Goal: Task Accomplishment & Management: Manage account settings

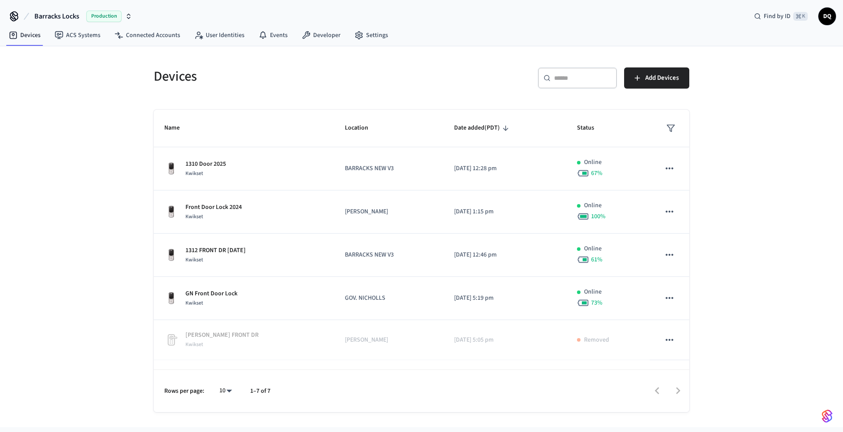
click at [59, 13] on span "Barracks Locks" at bounding box center [56, 16] width 45 height 11
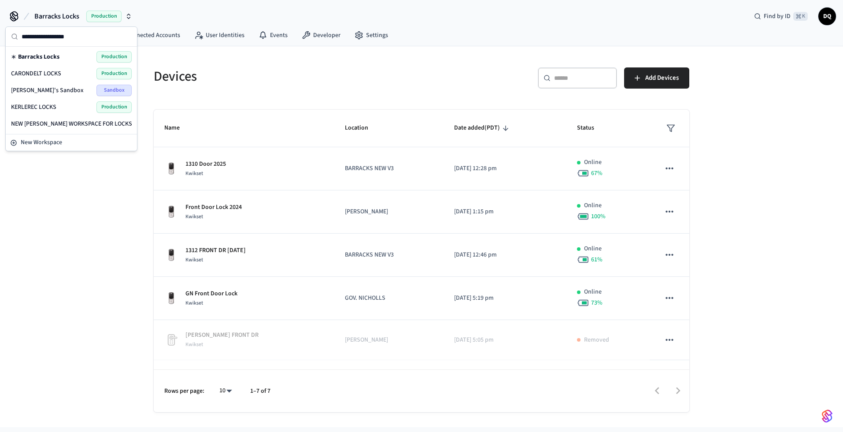
click at [67, 71] on div "CARONDELT LOCKS Production" at bounding box center [71, 73] width 121 height 11
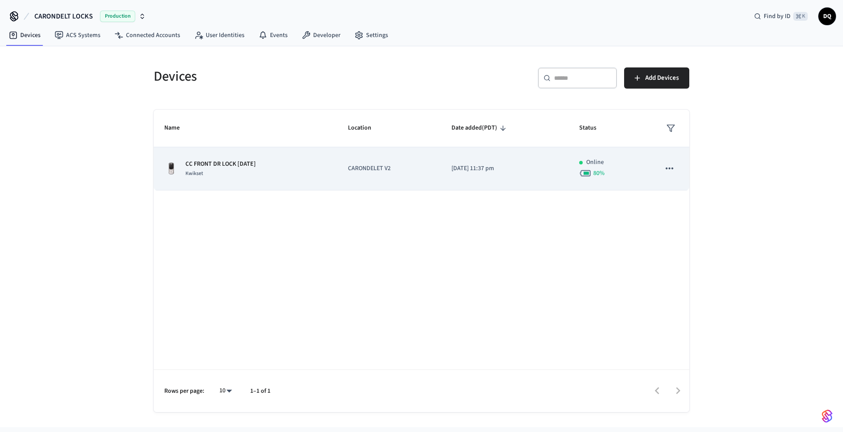
click at [287, 175] on div "CC FRONT DR LOCK [DATE] Kwikset" at bounding box center [245, 168] width 162 height 18
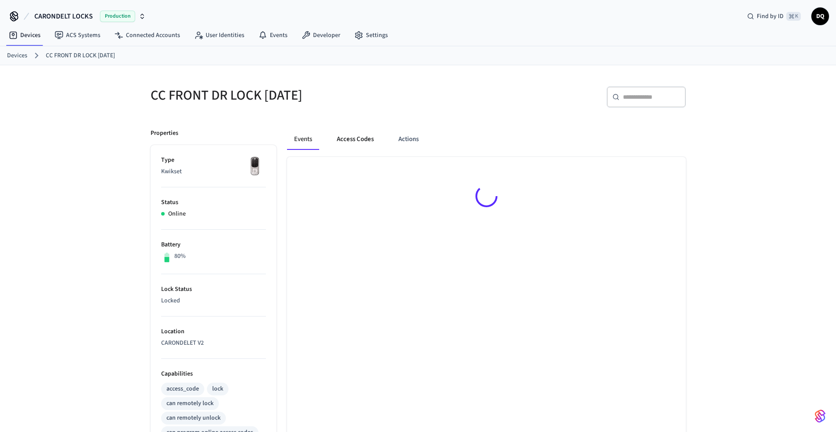
click at [350, 140] on button "Access Codes" at bounding box center [355, 139] width 51 height 21
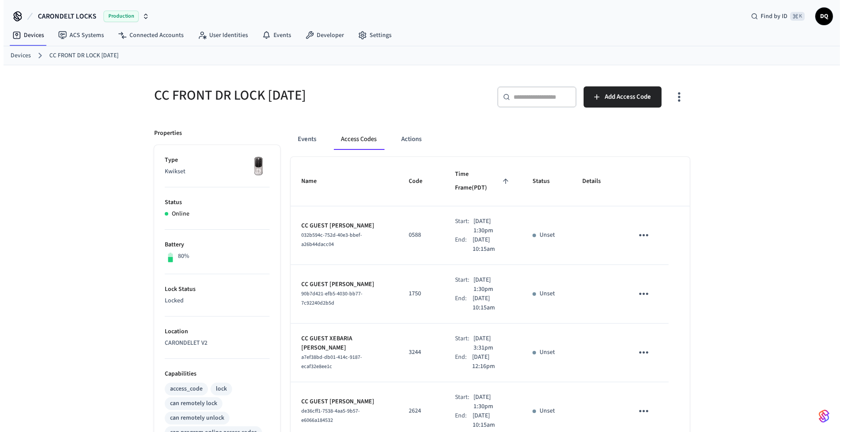
scroll to position [389, 0]
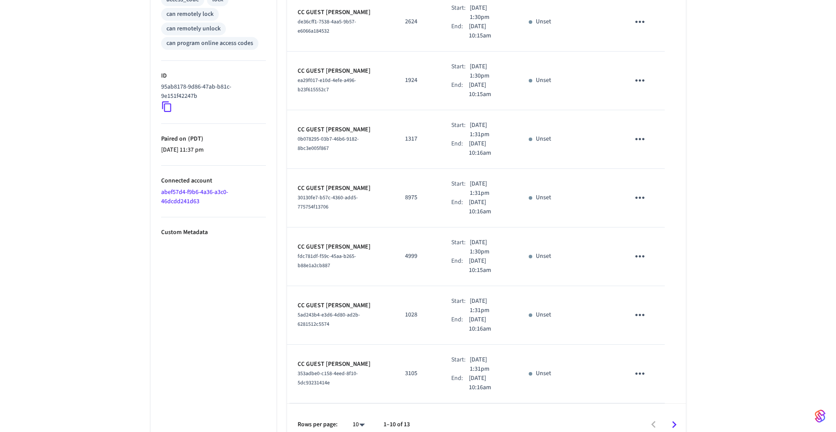
click at [365, 406] on body "CARONDELT LOCKS Production Find by ID ⌘ K DQ Devices ACS Systems Connected Acco…" at bounding box center [418, 28] width 836 height 834
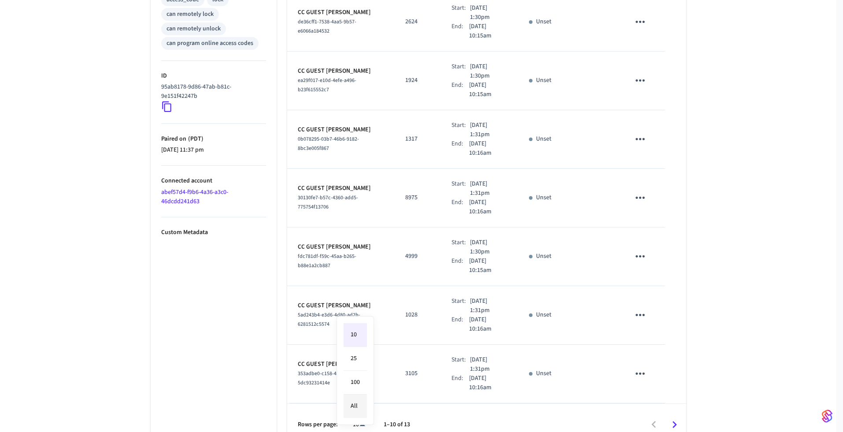
click at [360, 405] on li "All" at bounding box center [354, 405] width 23 height 23
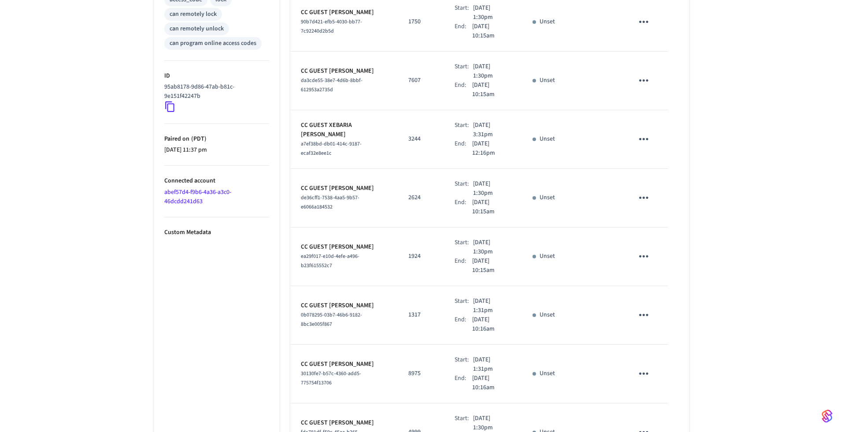
type input "**"
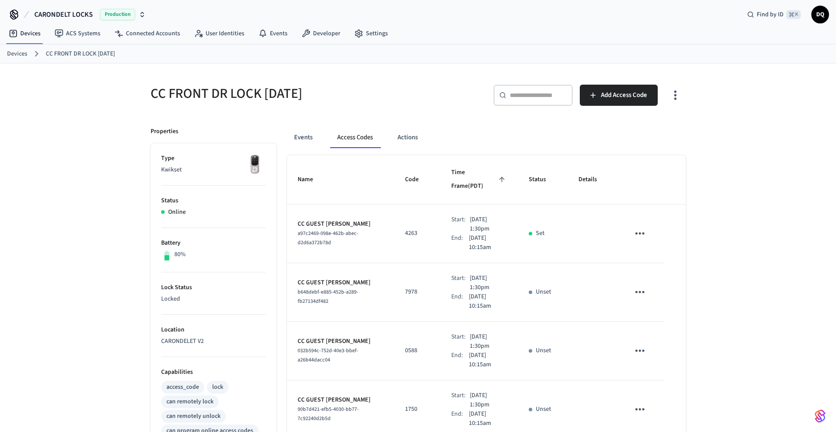
scroll to position [4, 0]
